Goal: Complete application form: Complete application form

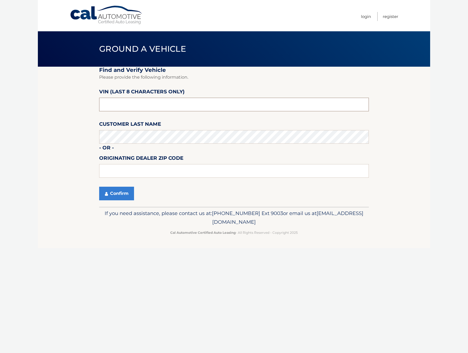
click at [128, 105] on input "text" at bounding box center [234, 105] width 270 height 14
type input "r8930698"
type input "33411"
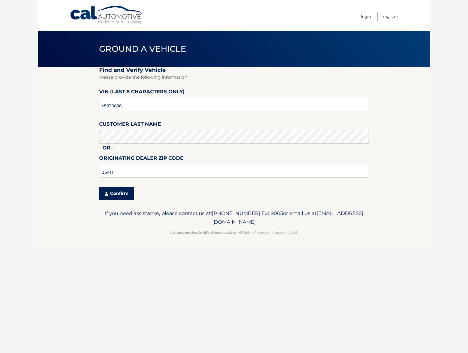
click at [118, 197] on button "Confirm" at bounding box center [116, 194] width 35 height 14
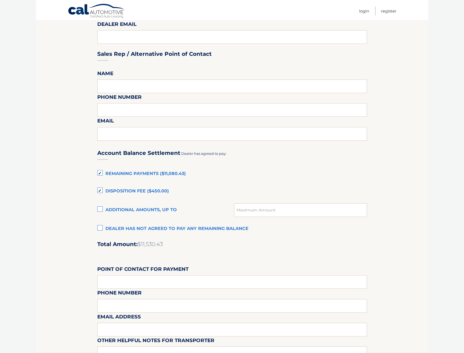
scroll to position [272, 0]
